Goal: Check status: Check status

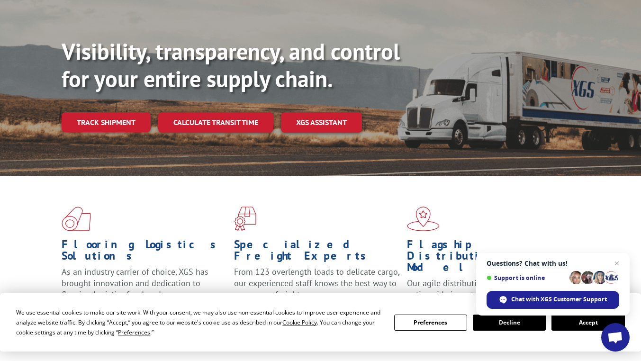
scroll to position [95, 0]
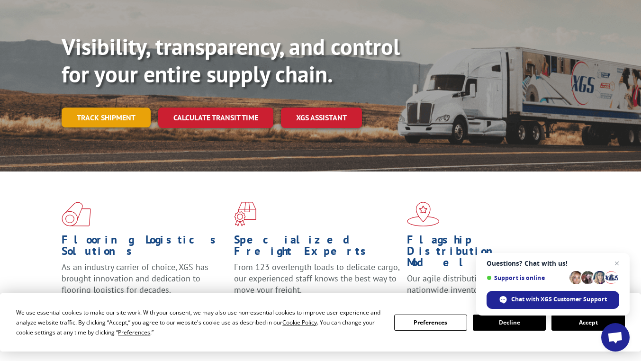
click at [115, 107] on link "Track shipment" at bounding box center [106, 117] width 89 height 20
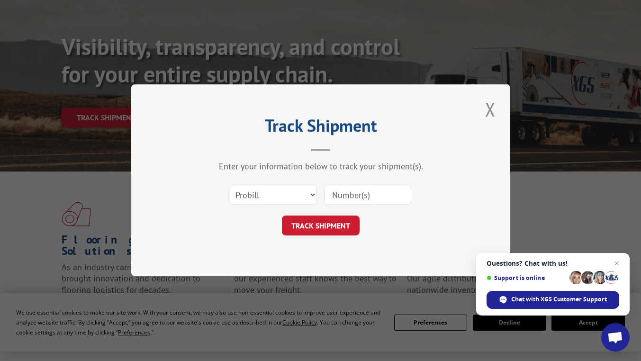
click at [338, 195] on input at bounding box center [367, 195] width 87 height 20
type input "17386275"
click at [324, 229] on button "TRACK SHIPMENT" at bounding box center [321, 226] width 78 height 20
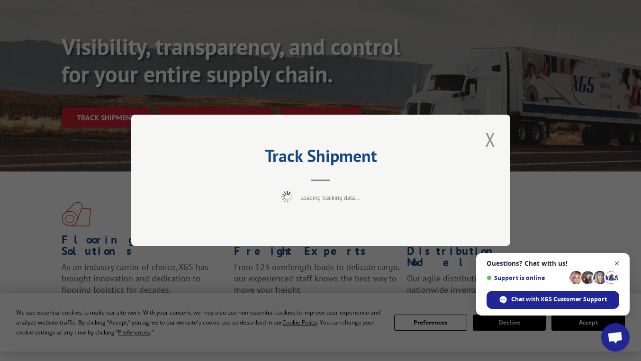
click at [618, 263] on span "Open chat" at bounding box center [617, 264] width 12 height 12
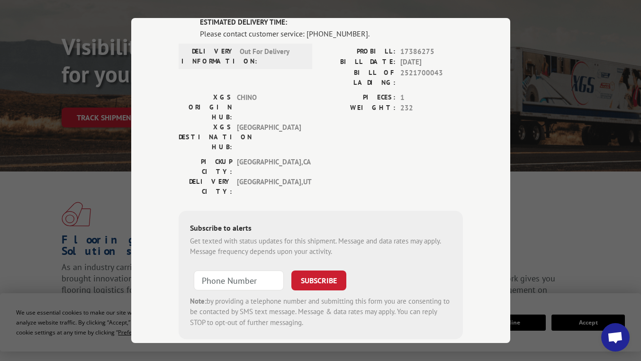
scroll to position [87, 0]
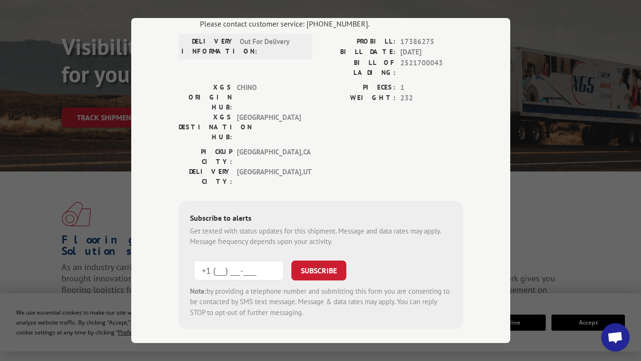
click at [221, 260] on input "+1 (___) ___-____" at bounding box center [239, 270] width 90 height 20
type input "[PHONE_NUMBER]"
click at [322, 260] on button "SUBSCRIBE" at bounding box center [318, 270] width 55 height 20
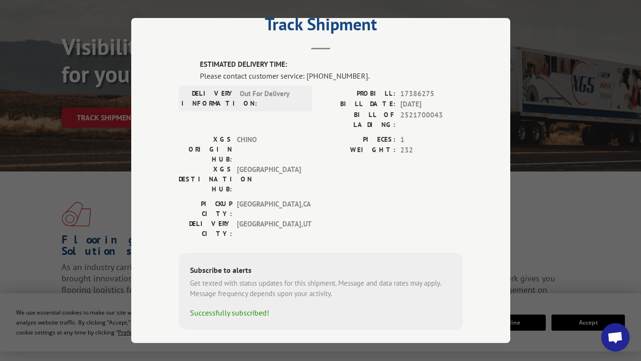
scroll to position [0, 0]
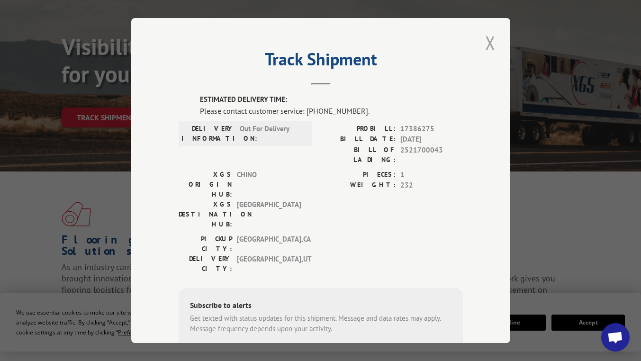
click at [486, 42] on button "Close modal" at bounding box center [490, 43] width 16 height 26
